Goal: Go to known website: Access a specific website the user already knows

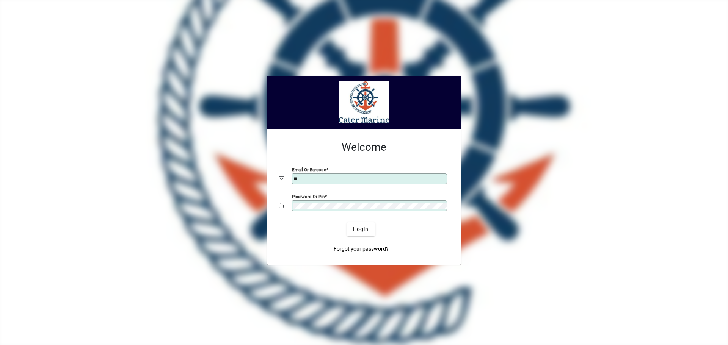
type input "**********"
click at [347, 222] on button "Login" at bounding box center [361, 229] width 28 height 14
